Goal: Find specific page/section: Find specific page/section

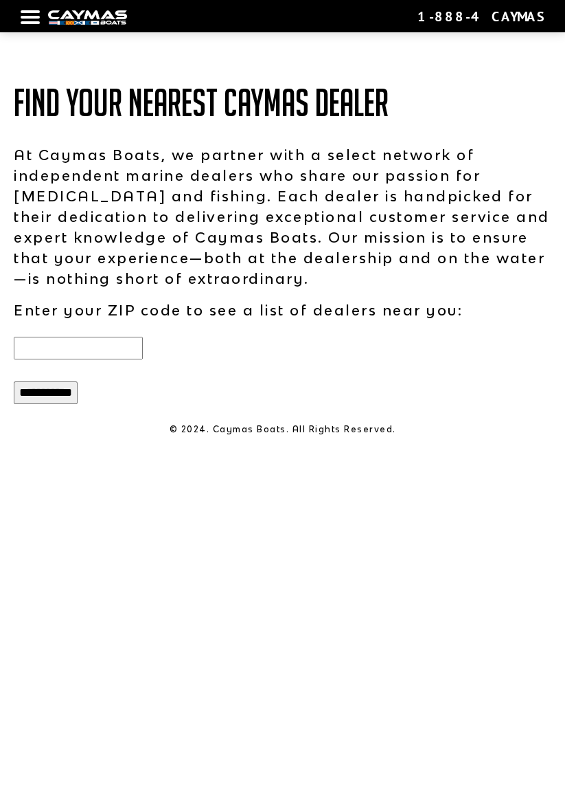
click at [60, 356] on input "text" at bounding box center [78, 348] width 129 height 23
type input "*****"
click at [14, 381] on input "**********" at bounding box center [46, 392] width 64 height 23
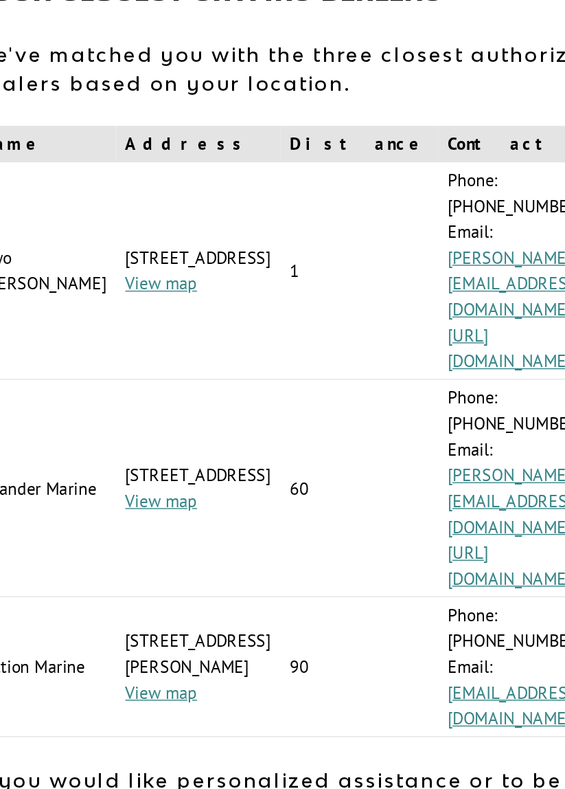
click at [302, 738] on div at bounding box center [424, 766] width 283 height 56
